Goal: Information Seeking & Learning: Find specific fact

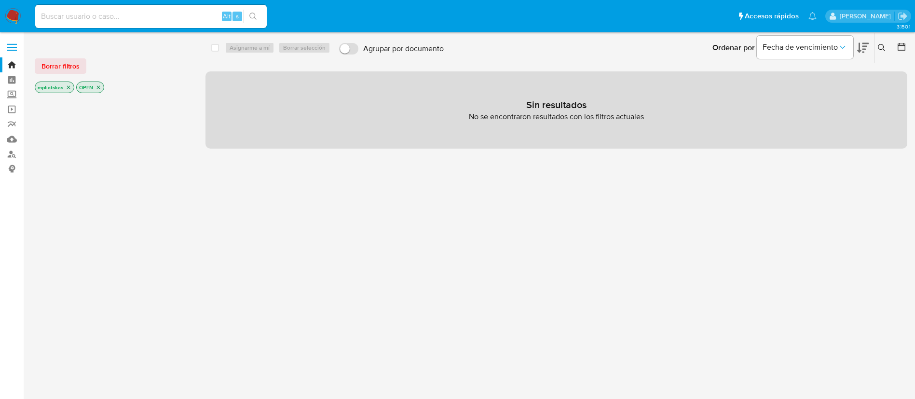
click at [18, 14] on img at bounding box center [13, 16] width 16 height 16
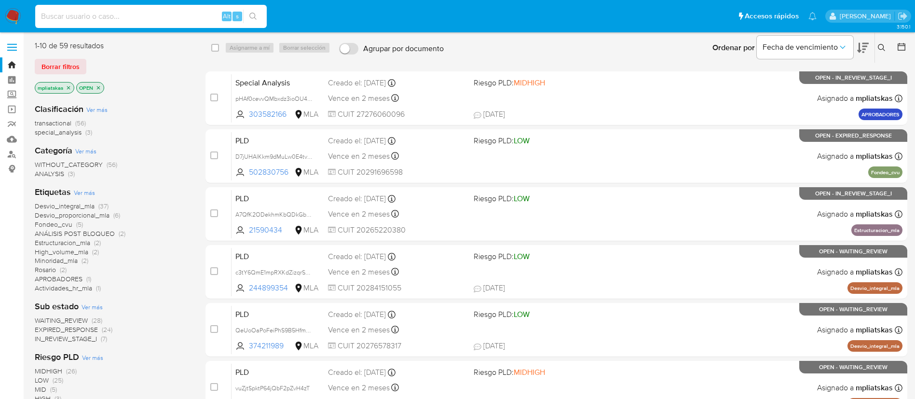
click at [215, 21] on input at bounding box center [151, 16] width 232 height 13
paste input "7Uwq4vdv8vwL4pj9dKdQtPir"
type input "7Uwq4vdv8vwL4pj9dKdQtPir"
click at [251, 15] on icon "search-icon" at bounding box center [253, 17] width 8 height 8
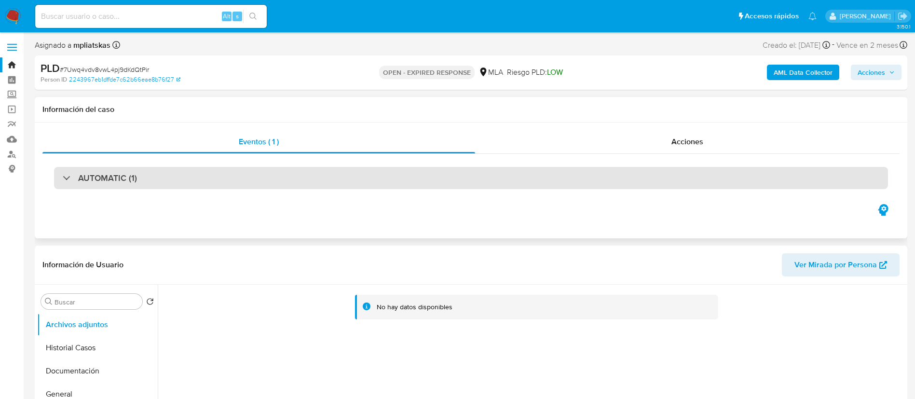
select select "10"
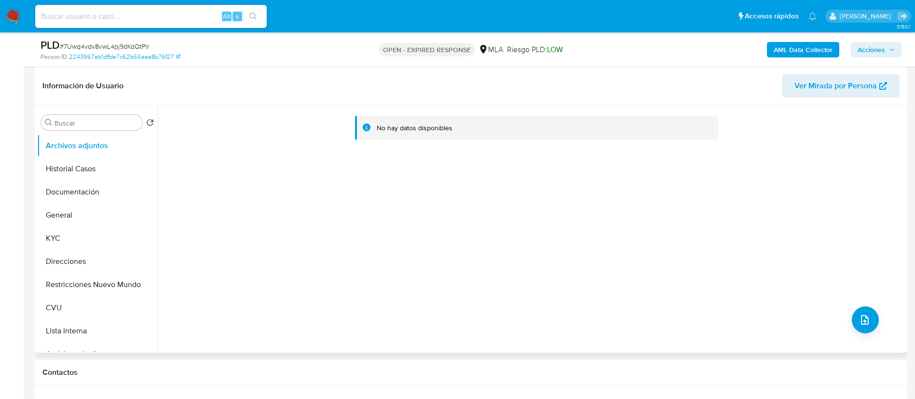
scroll to position [289, 0]
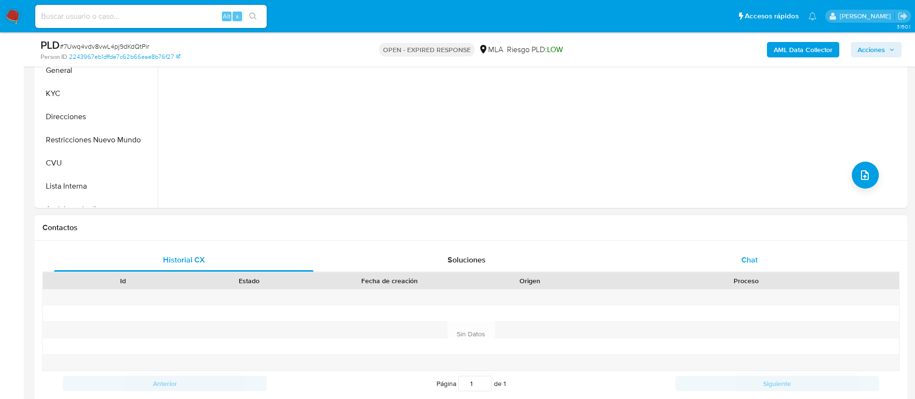
click at [708, 251] on div "Chat" at bounding box center [750, 259] width 260 height 23
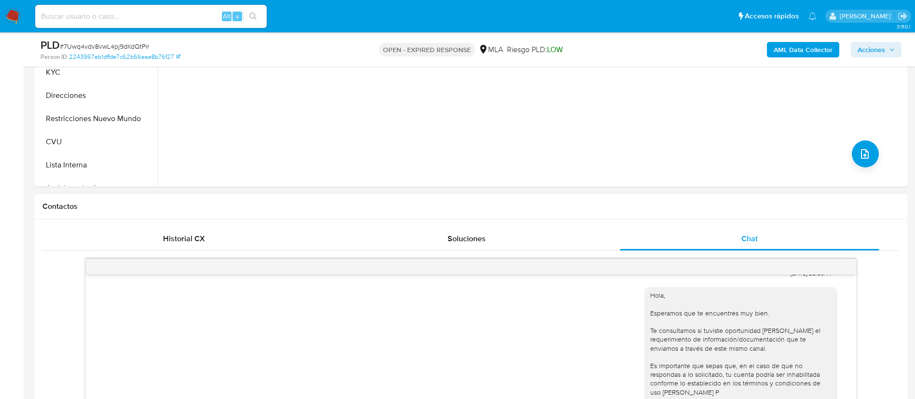
scroll to position [145, 0]
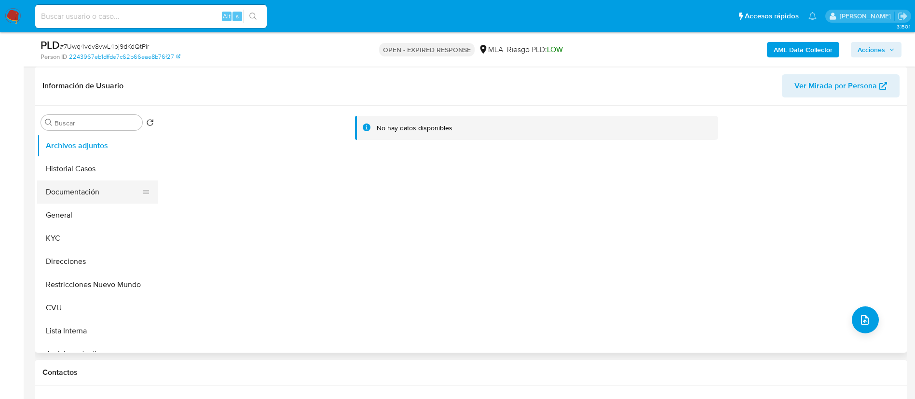
click at [76, 200] on button "Documentación" at bounding box center [93, 191] width 113 height 23
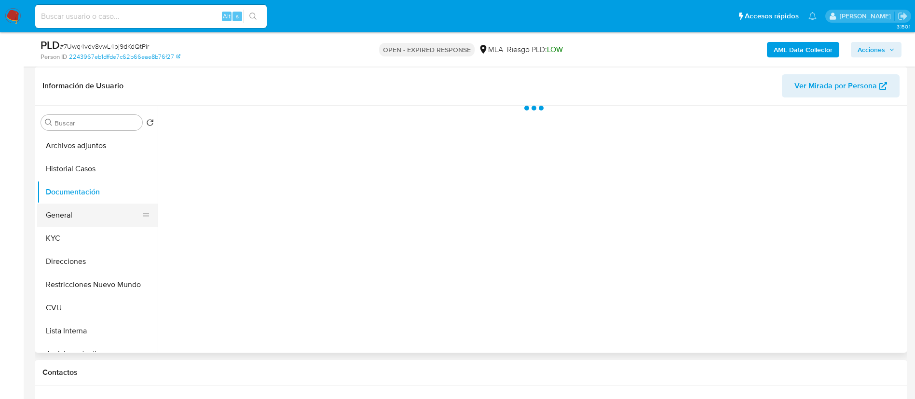
click at [74, 208] on button "General" at bounding box center [93, 215] width 113 height 23
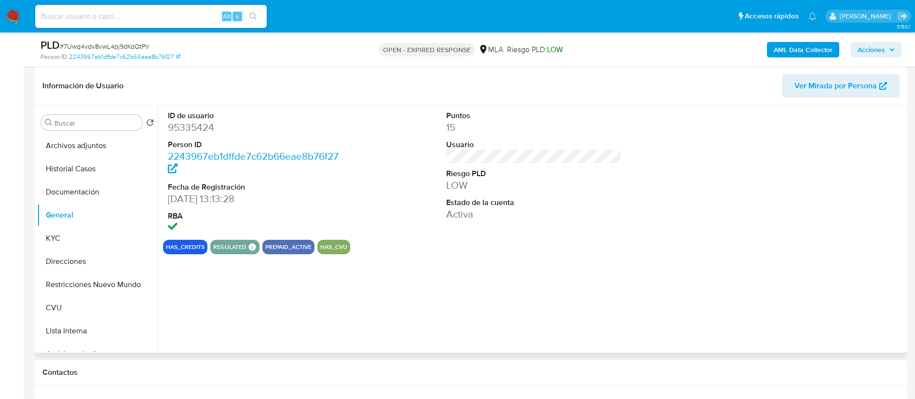
click at [193, 133] on dd "95335424" at bounding box center [256, 128] width 176 height 14
copy dd "95335424"
click at [98, 234] on button "KYC" at bounding box center [93, 238] width 113 height 23
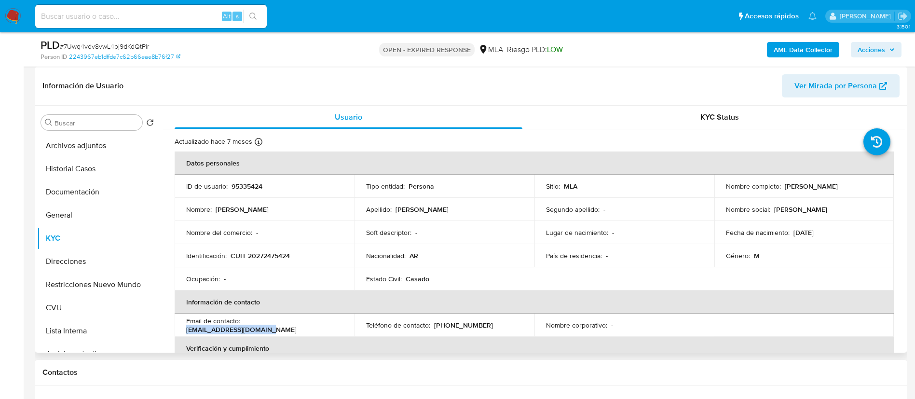
drag, startPoint x: 243, startPoint y: 326, endPoint x: 327, endPoint y: 323, distance: 84.0
click at [327, 323] on div "Email de contacto : vargasjose1@hotmail.com" at bounding box center [264, 325] width 157 height 17
copy p "vargasjose1@hotmail.com"
